Goal: Find specific page/section: Find specific page/section

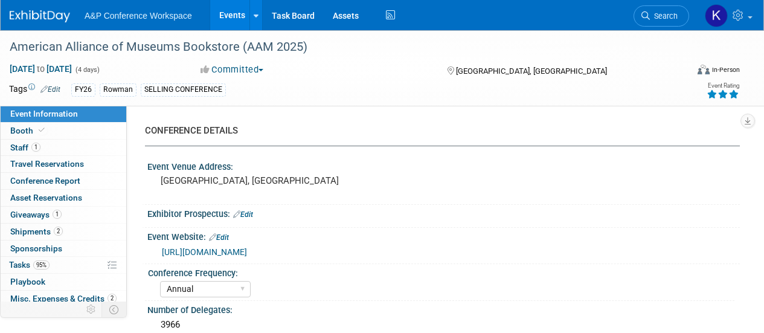
select select "Annual"
select select "Level 1"
select select "In-Person Booth"
select select "Museum Professionals"
select select "Rowman"
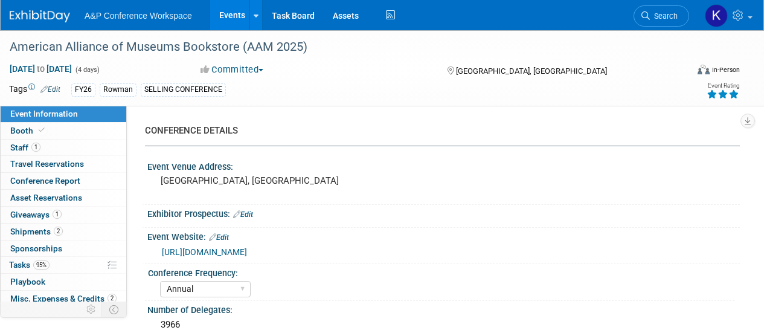
select select "[PERSON_NAME]"
select select "Brand/Subject Presence​"
drag, startPoint x: 0, startPoint y: 0, endPoint x: 647, endPoint y: 18, distance: 647.3
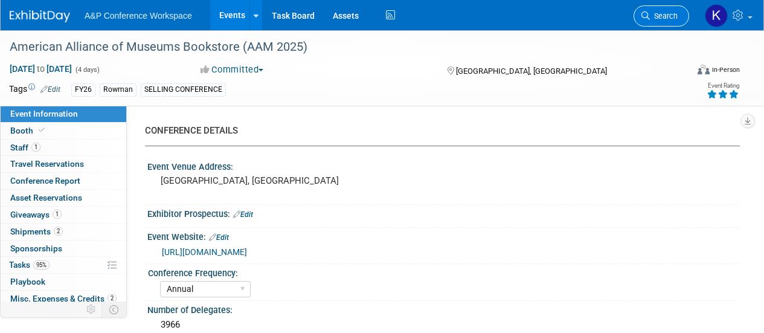
click at [647, 18] on icon at bounding box center [645, 15] width 8 height 8
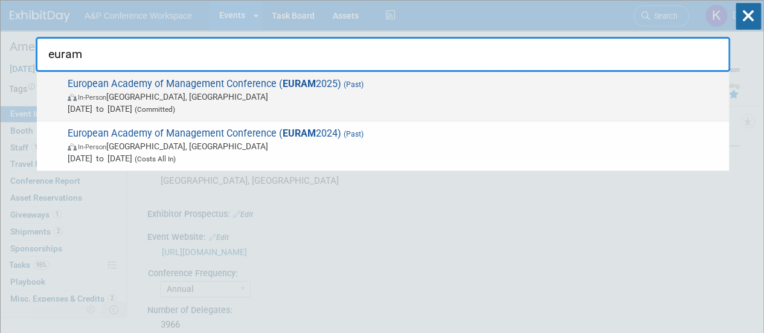
type input "euram"
click at [278, 82] on span "European Academy of Management Conference ( EURAM 2025) (Past) In-Person Floren…" at bounding box center [393, 96] width 659 height 37
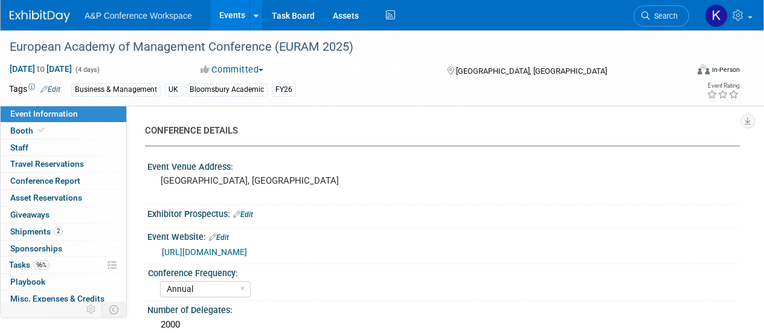
select select "Annual"
select select "Level 2"
select select "In-Person Booth"
select select "Business & Management"
select select "Bloomsbury Academic"
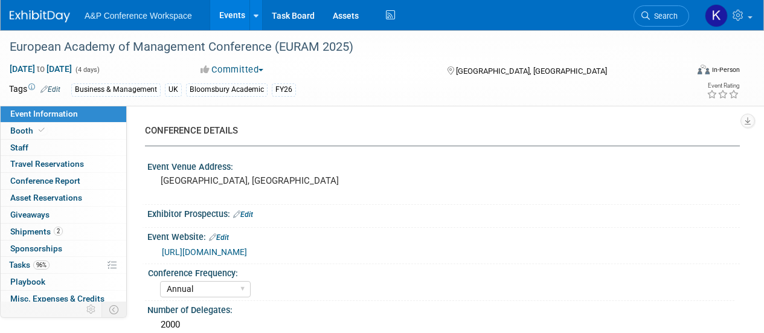
select select "[PERSON_NAME]"
select select "Networking/Commissioning"
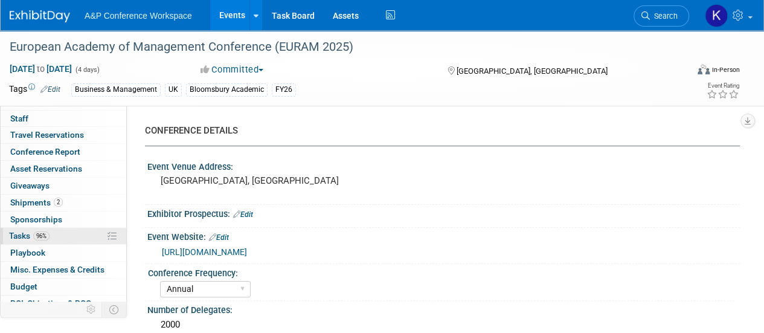
click at [47, 235] on span "96%" at bounding box center [41, 235] width 16 height 9
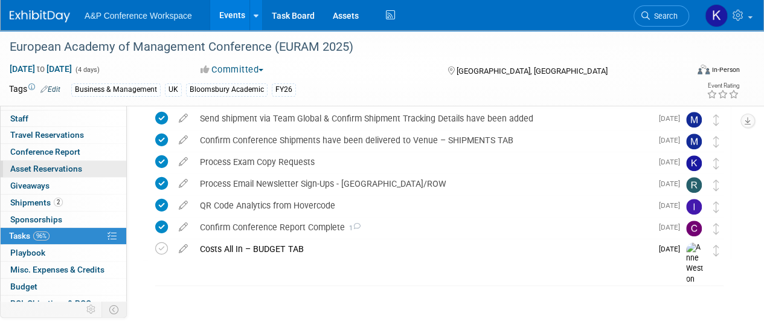
scroll to position [70, 0]
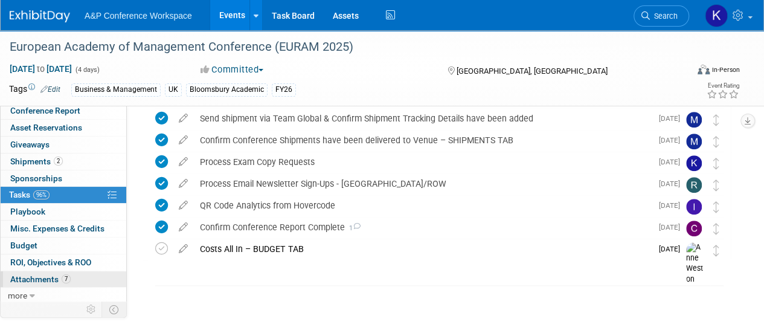
click at [46, 276] on span "Attachments 7" at bounding box center [40, 279] width 60 height 10
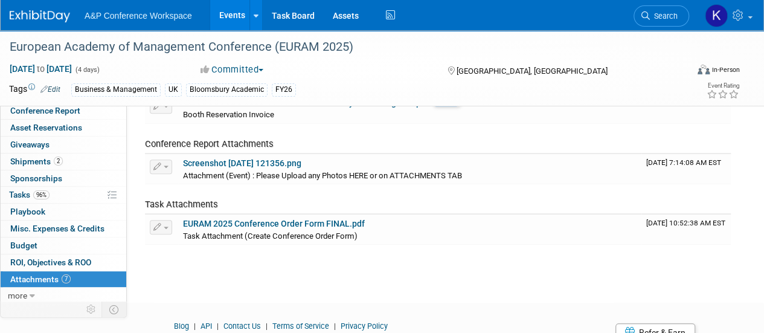
scroll to position [179, 0]
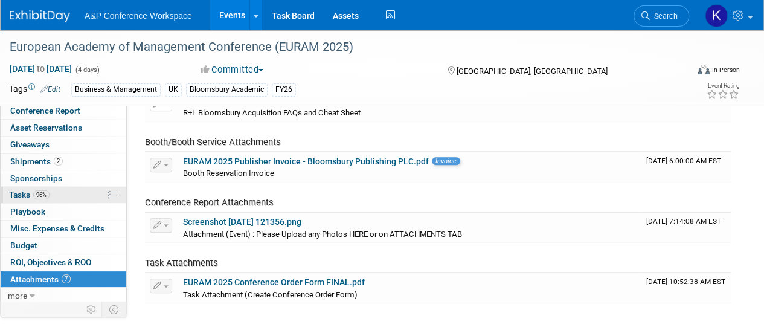
click at [47, 190] on span "Tasks 96%" at bounding box center [29, 195] width 40 height 10
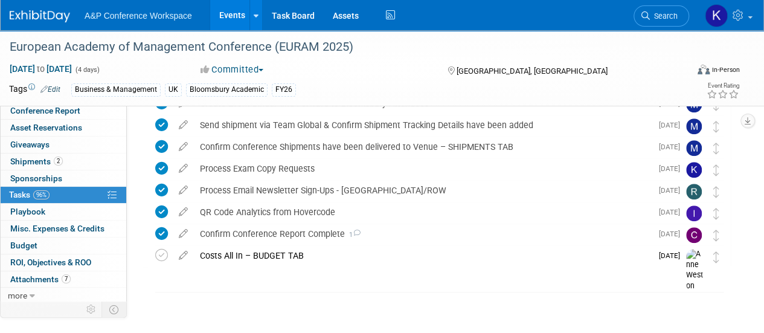
scroll to position [433, 0]
click at [275, 168] on div "Process Exam Copy Requests" at bounding box center [423, 169] width 458 height 21
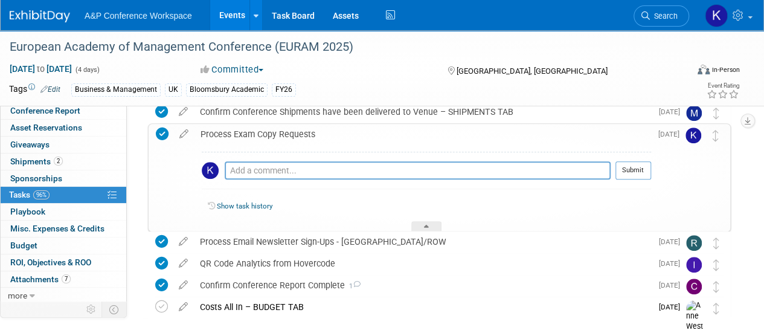
scroll to position [469, 0]
